Goal: Obtain resource: Download file/media

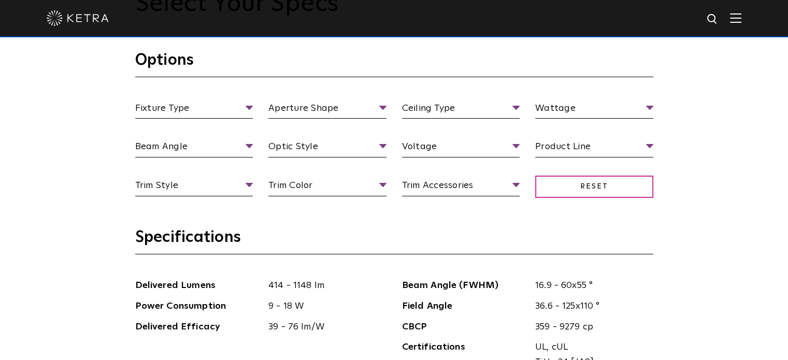
scroll to position [936, 0]
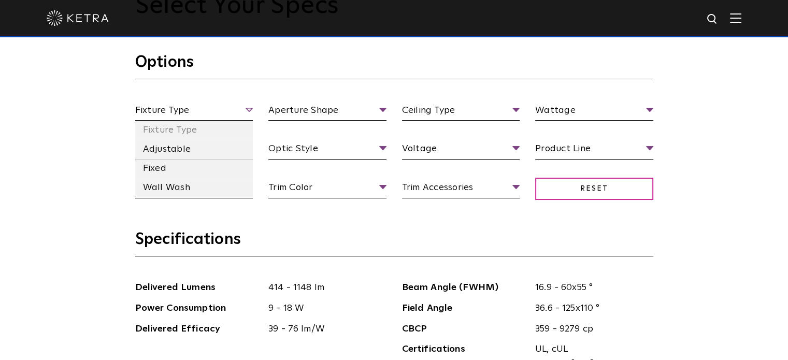
click at [214, 105] on span "Fixture Type" at bounding box center [194, 112] width 118 height 18
click at [182, 146] on li "Adjustable" at bounding box center [194, 149] width 118 height 19
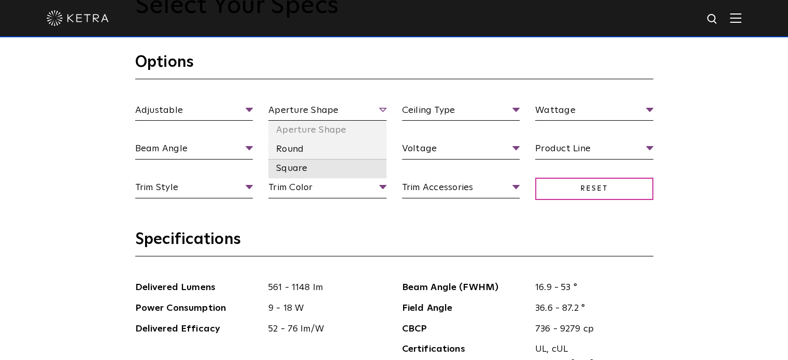
click at [298, 172] on li "Square" at bounding box center [327, 168] width 118 height 19
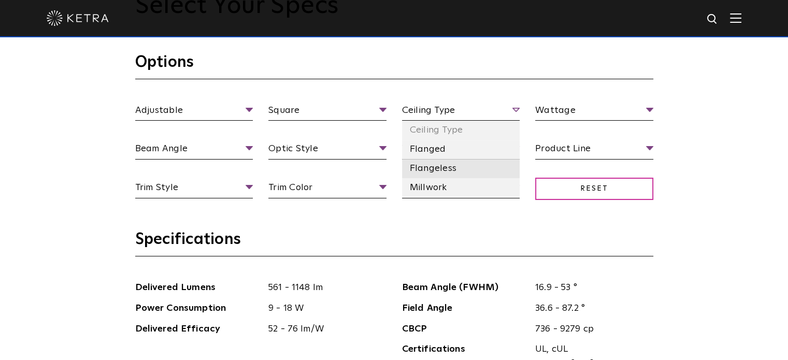
click at [443, 170] on li "Flangeless" at bounding box center [461, 168] width 118 height 19
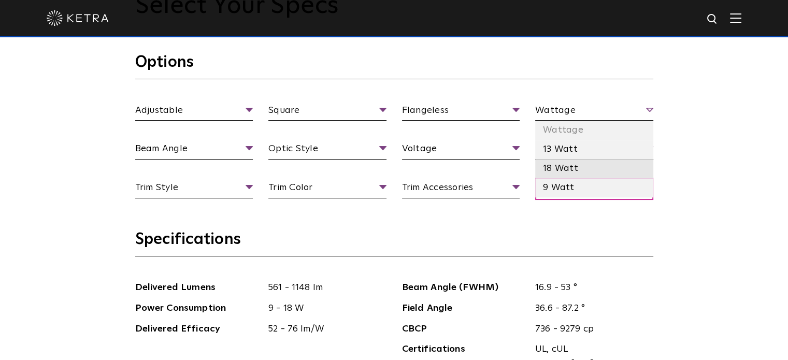
click at [556, 171] on li "18 Watt" at bounding box center [594, 168] width 118 height 19
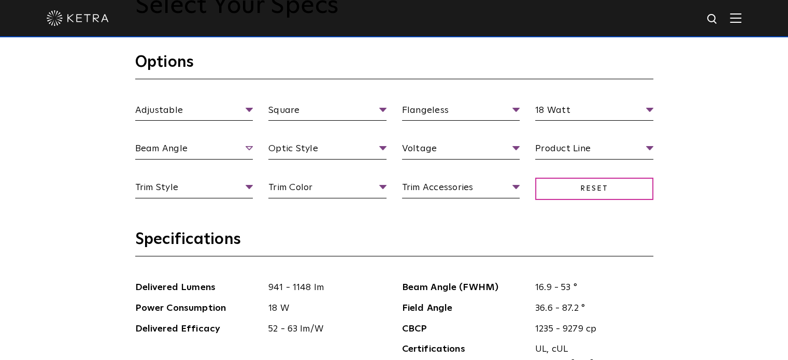
click at [216, 143] on span "Beam Angle" at bounding box center [194, 150] width 118 height 18
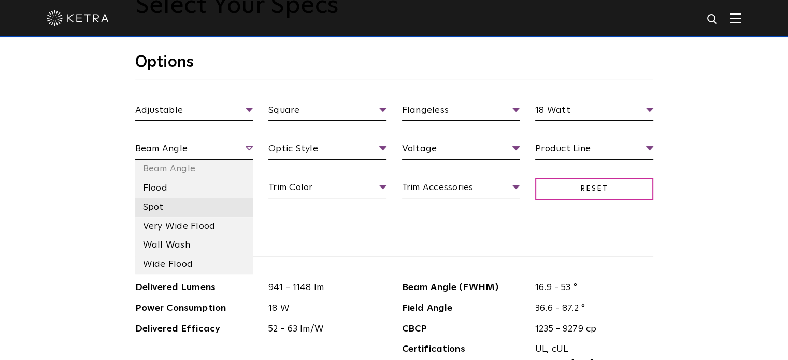
click at [174, 212] on li "Spot" at bounding box center [194, 207] width 118 height 19
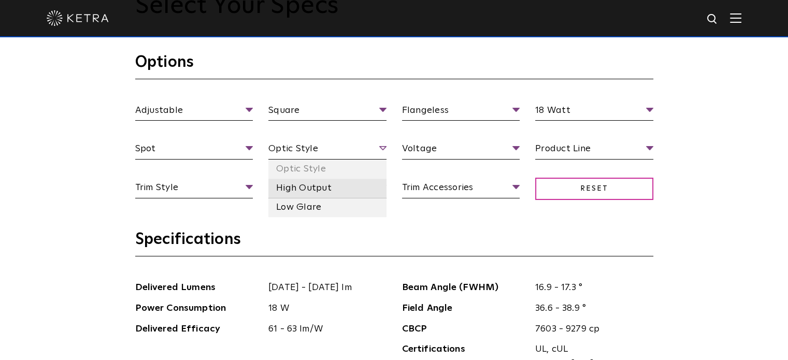
click at [312, 189] on li "High Output" at bounding box center [327, 188] width 118 height 19
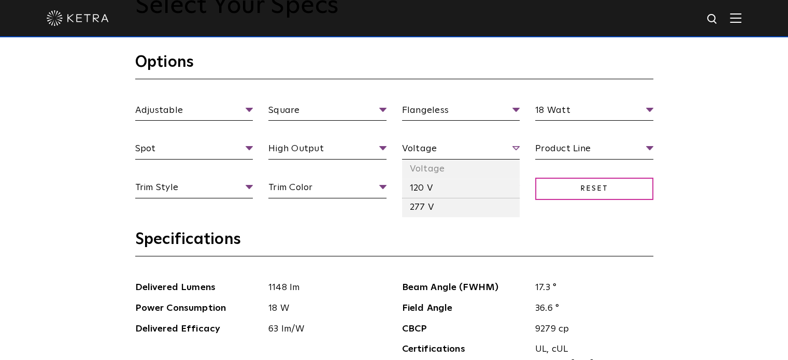
click at [472, 147] on span "Voltage" at bounding box center [461, 150] width 118 height 18
click at [453, 191] on li "120 V" at bounding box center [461, 188] width 118 height 19
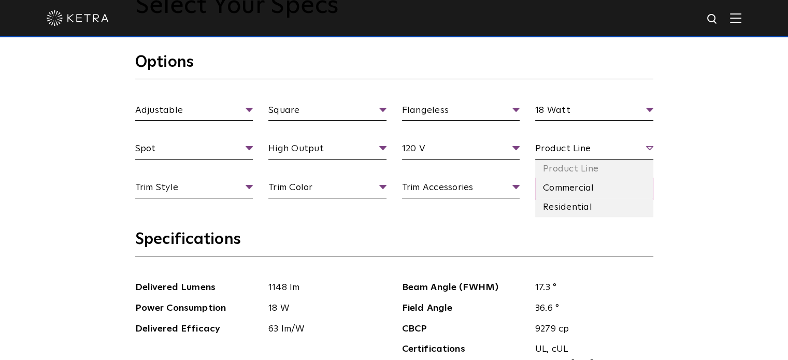
click at [623, 144] on span "Product Line" at bounding box center [594, 150] width 118 height 18
click at [581, 206] on li "Residential" at bounding box center [594, 207] width 118 height 19
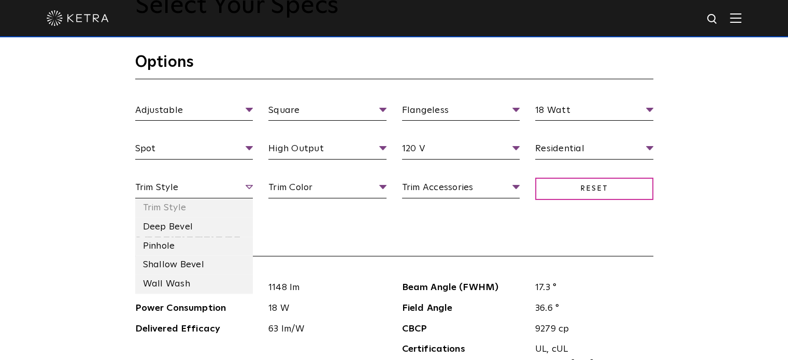
click at [217, 185] on span "Trim Style" at bounding box center [194, 189] width 118 height 18
click at [182, 227] on li "Deep Bevel" at bounding box center [194, 227] width 118 height 19
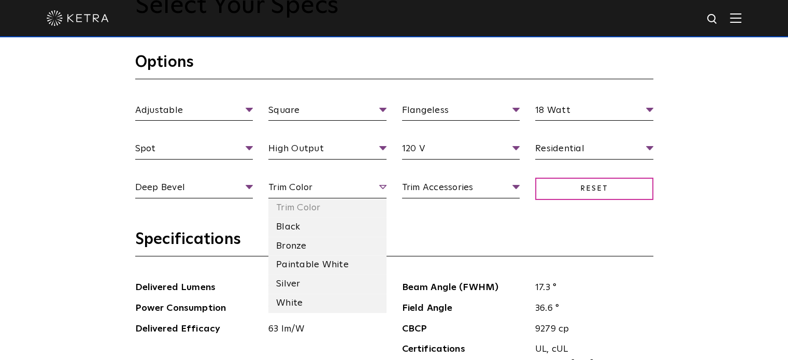
click at [356, 184] on span "Trim Color" at bounding box center [327, 189] width 118 height 18
click at [304, 299] on li "White" at bounding box center [327, 303] width 118 height 19
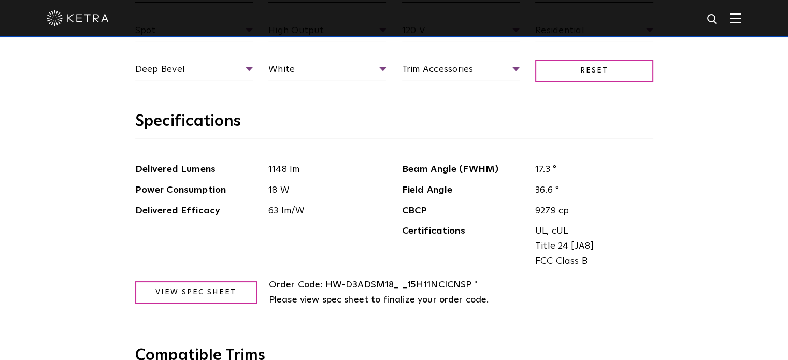
scroll to position [1045, 0]
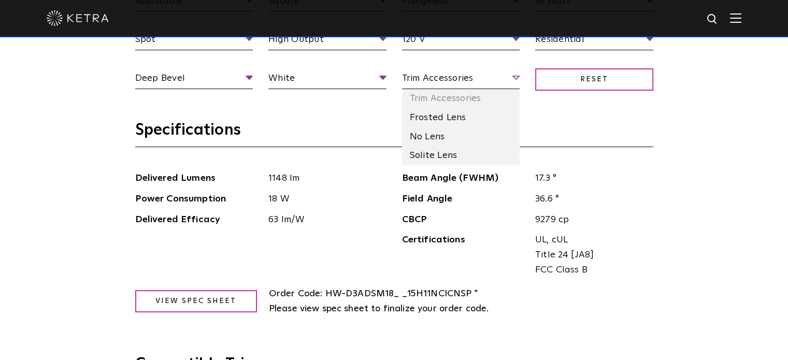
click at [476, 85] on span "Trim Accessories" at bounding box center [461, 80] width 118 height 18
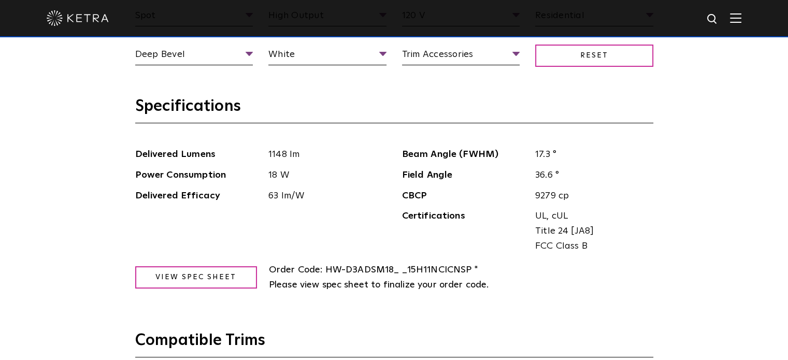
scroll to position [1103, 0]
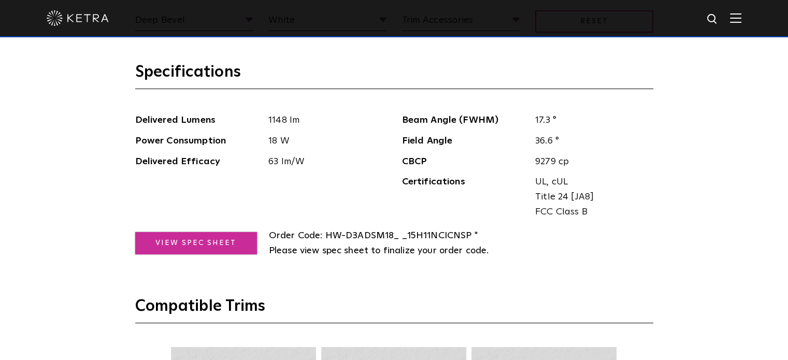
click at [237, 243] on link "View Spec Sheet" at bounding box center [196, 243] width 122 height 22
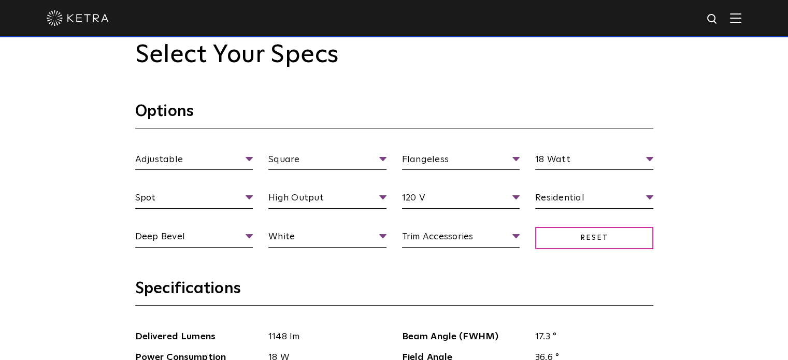
scroll to position [887, 0]
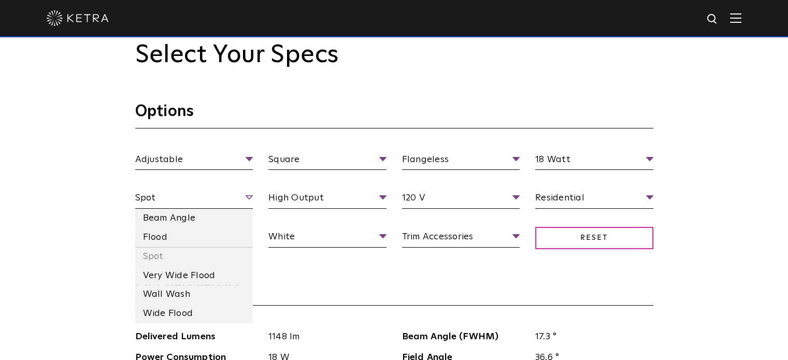
click at [247, 196] on span "Spot" at bounding box center [194, 200] width 118 height 18
click at [189, 298] on li "Wall Wash" at bounding box center [194, 294] width 118 height 19
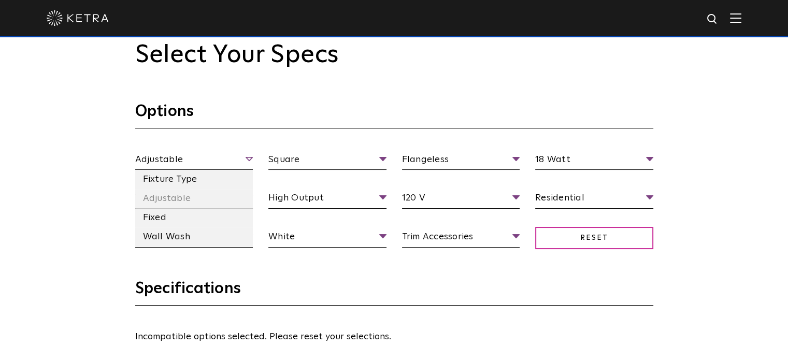
click at [236, 153] on span "Adjustable" at bounding box center [194, 161] width 118 height 18
click at [203, 183] on li "Fixture Type" at bounding box center [194, 179] width 118 height 19
click at [221, 158] on span "Fixture Type" at bounding box center [194, 161] width 118 height 18
click at [179, 233] on li "Wall Wash" at bounding box center [194, 236] width 118 height 19
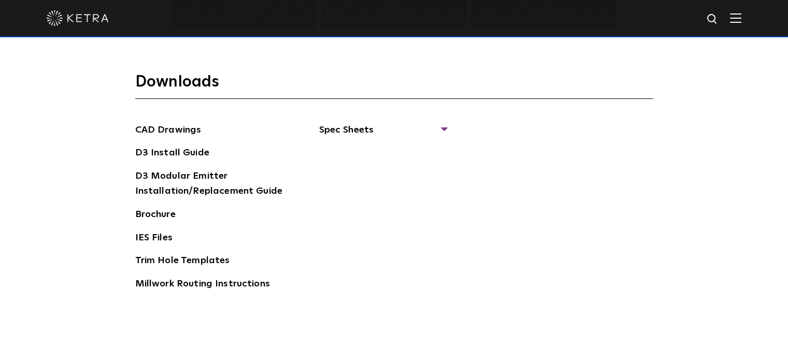
scroll to position [1435, 0]
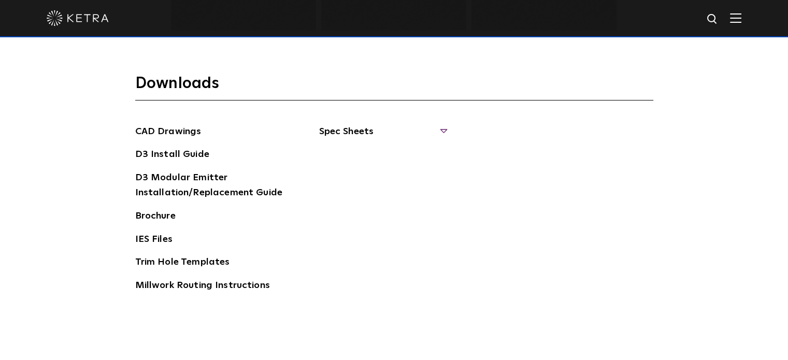
click at [342, 132] on span "Spec Sheets" at bounding box center [382, 135] width 127 height 23
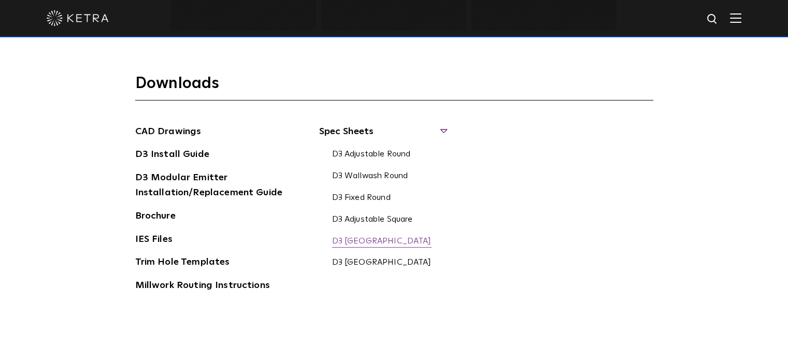
click at [392, 239] on link "D3 [GEOGRAPHIC_DATA]" at bounding box center [381, 241] width 99 height 11
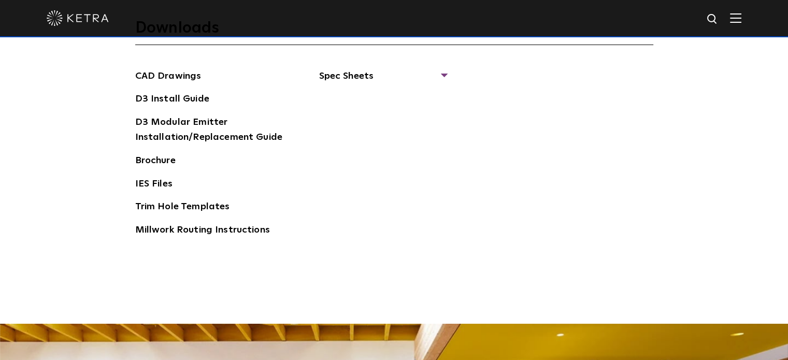
scroll to position [1589, 0]
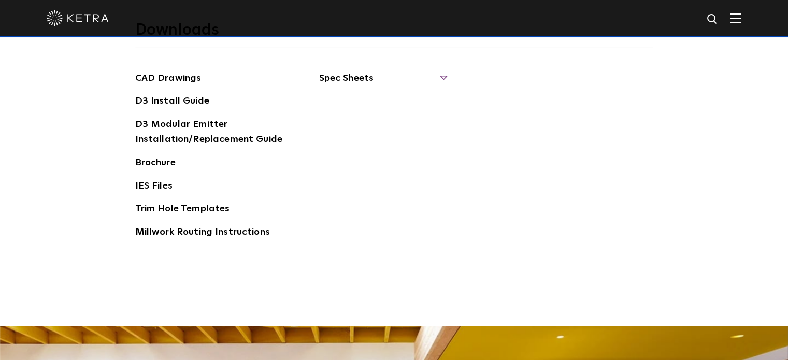
click at [330, 76] on span "Spec Sheets" at bounding box center [382, 82] width 127 height 23
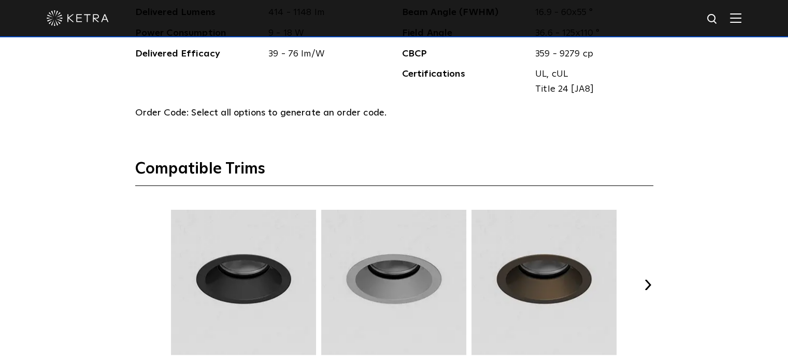
scroll to position [1075, 0]
